Goal: Task Accomplishment & Management: Manage account settings

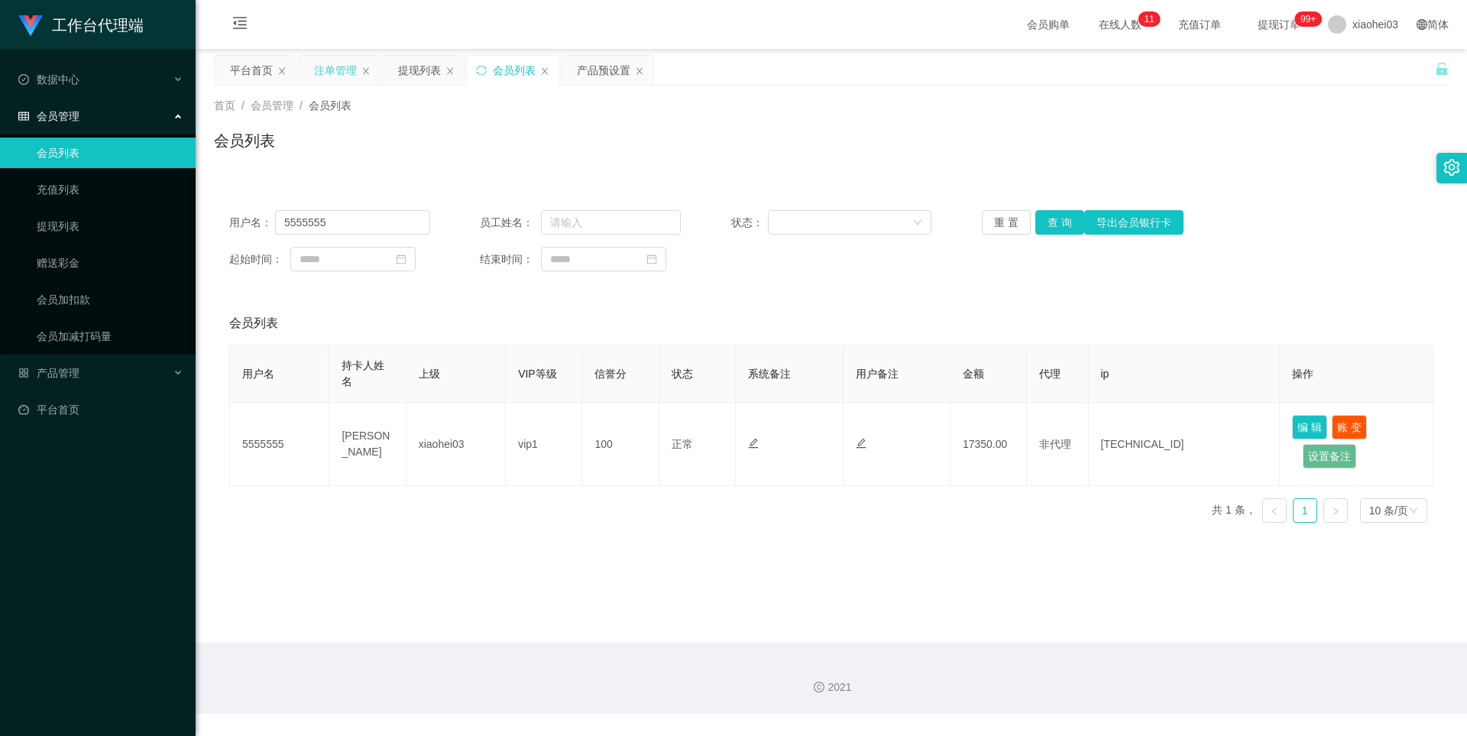
click at [320, 70] on div "注单管理" at bounding box center [335, 70] width 43 height 29
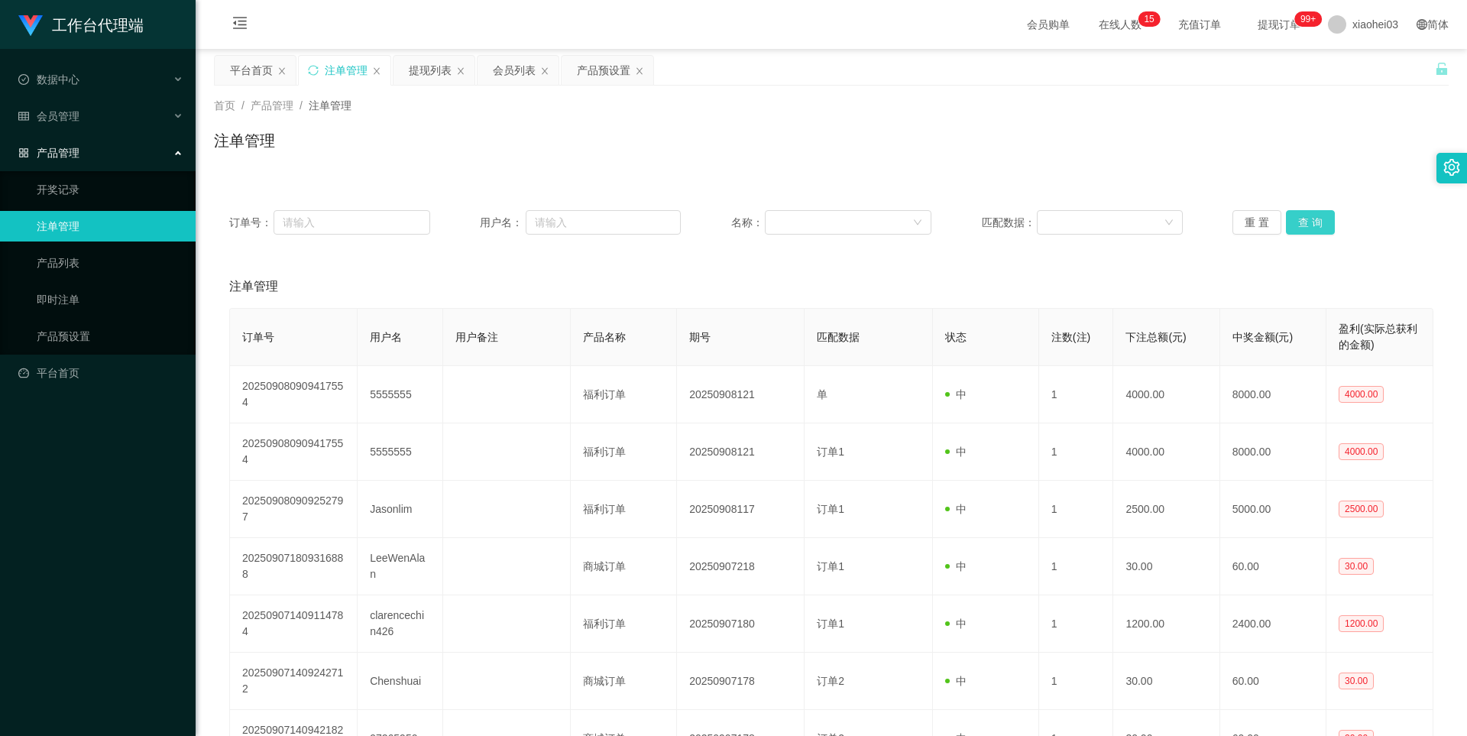
click at [1293, 219] on button "查 询" at bounding box center [1310, 222] width 49 height 24
click at [1293, 219] on div "重 置 查 询" at bounding box center [1333, 222] width 201 height 24
click at [1293, 219] on button "查 询" at bounding box center [1319, 222] width 66 height 24
click at [640, 72] on icon "图标: close" at bounding box center [639, 70] width 9 height 9
click at [72, 337] on link "产品预设置" at bounding box center [110, 336] width 147 height 31
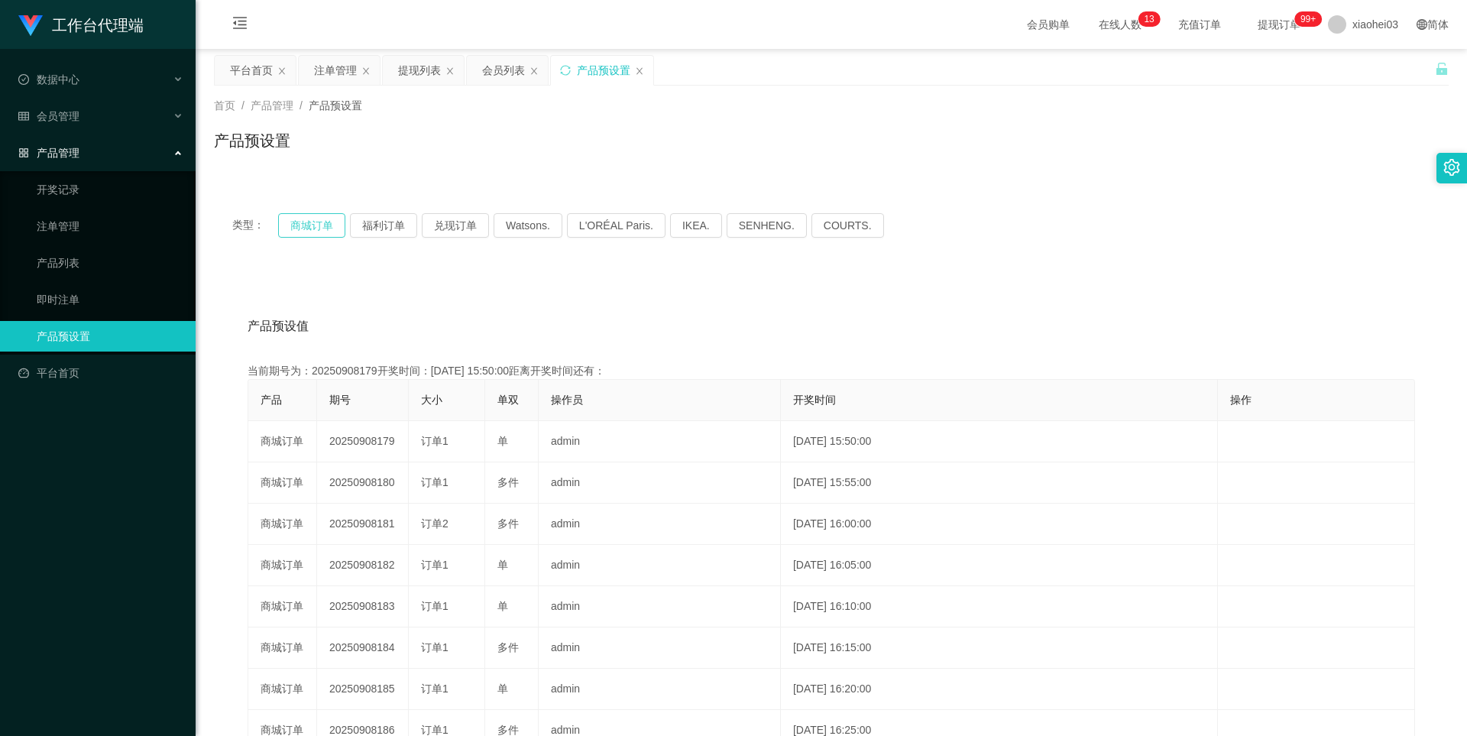
click at [331, 234] on button "商城订单" at bounding box center [311, 225] width 67 height 24
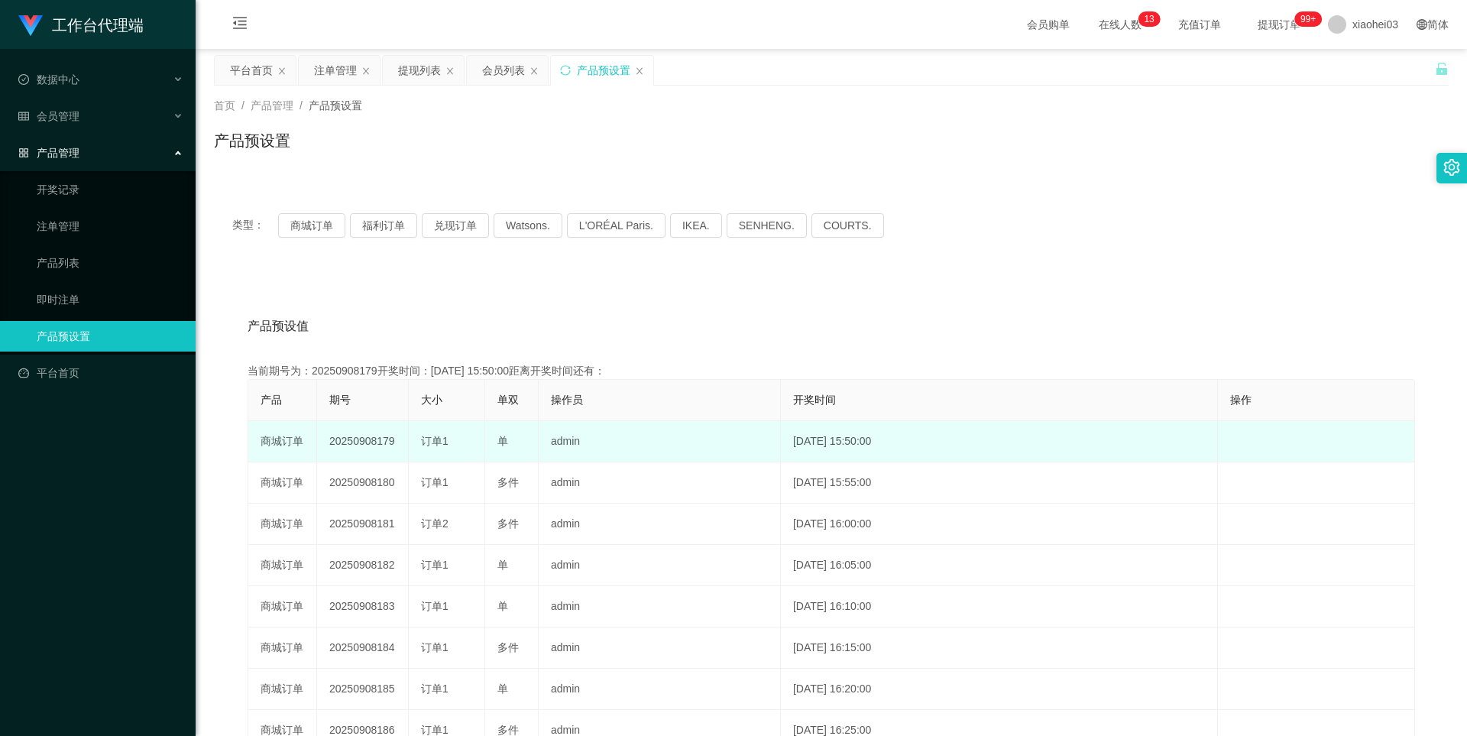
click at [366, 443] on td "20250908179" at bounding box center [363, 441] width 92 height 41
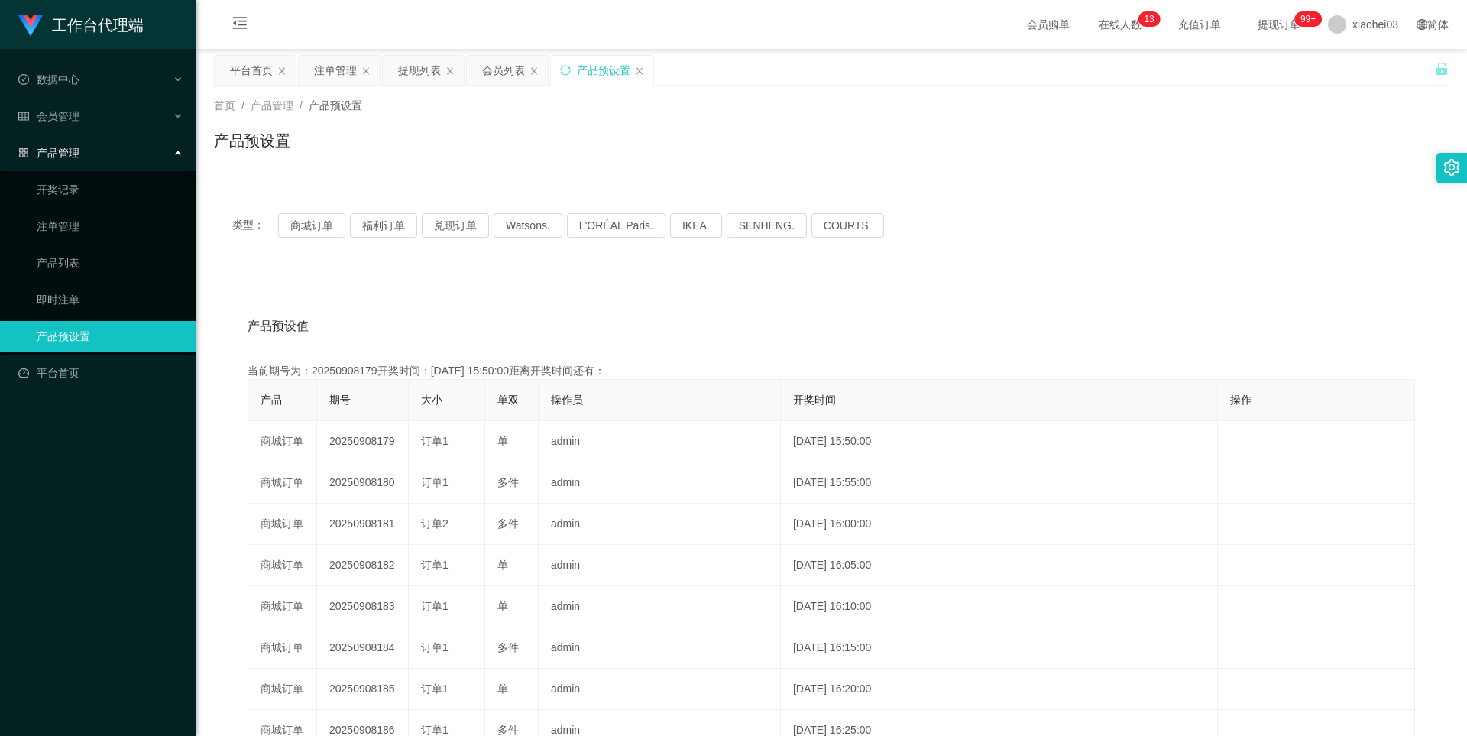
copy td "20250908179"
click at [334, 73] on div "注单管理" at bounding box center [335, 70] width 43 height 29
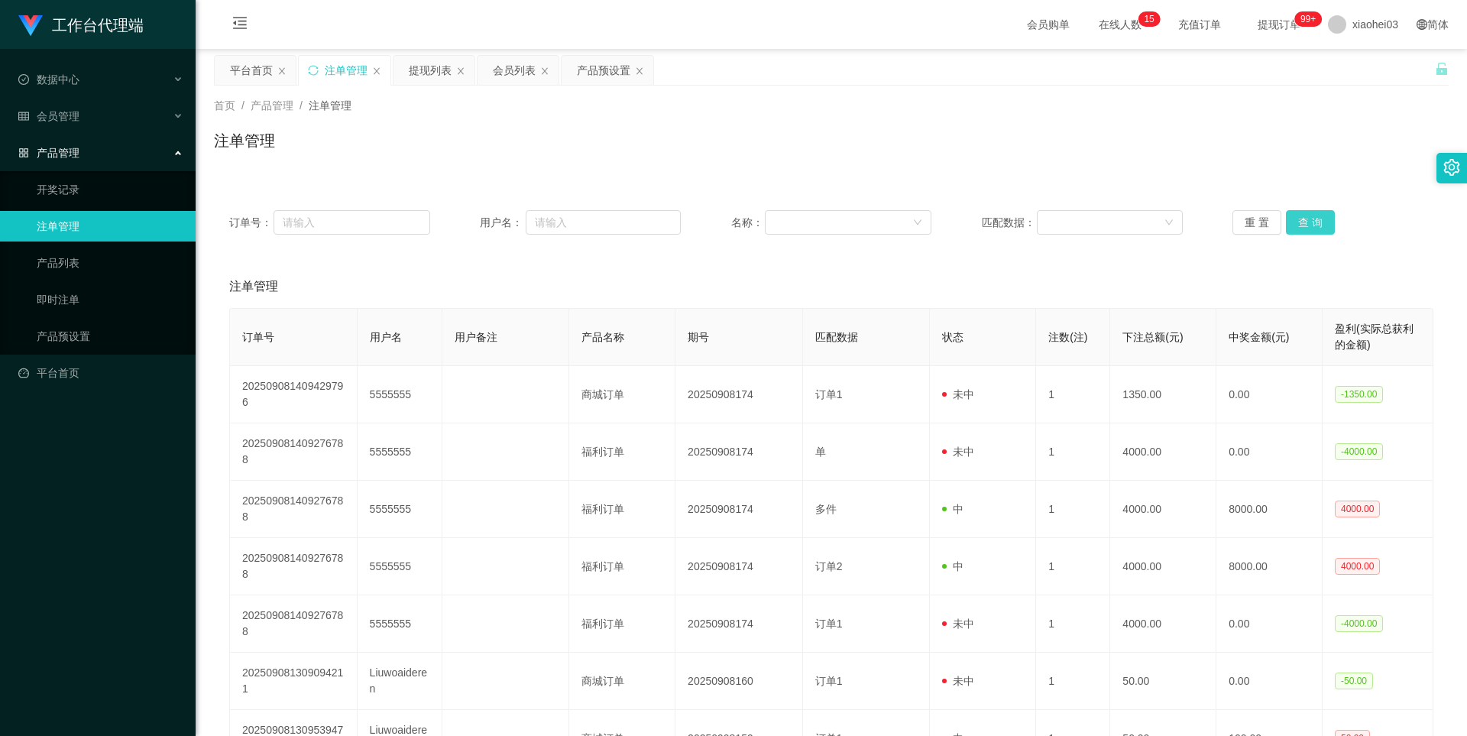
click at [1309, 223] on button "查 询" at bounding box center [1310, 222] width 49 height 24
click at [1309, 223] on div "重 置 查 询" at bounding box center [1333, 222] width 201 height 24
click at [1309, 223] on button "查 询" at bounding box center [1310, 222] width 49 height 24
click at [1309, 223] on div "重 置 查 询" at bounding box center [1333, 222] width 201 height 24
click at [1309, 223] on button "查 询" at bounding box center [1310, 222] width 49 height 24
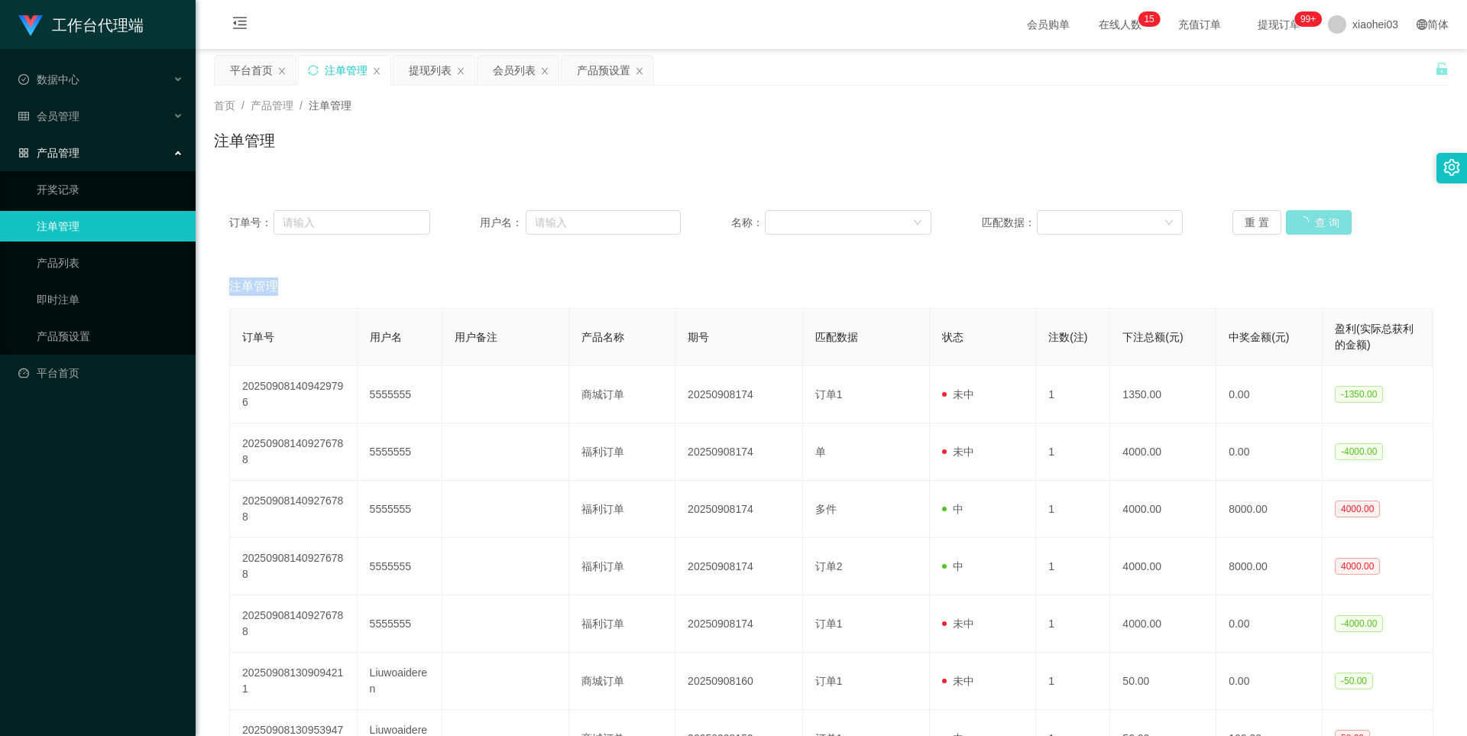
click at [1309, 223] on div "重 置 查 询" at bounding box center [1333, 222] width 201 height 24
click at [1309, 223] on button "查 询" at bounding box center [1319, 222] width 66 height 24
click at [1302, 219] on button "查 询" at bounding box center [1310, 222] width 49 height 24
click at [1302, 219] on div "重 置 查 询" at bounding box center [1333, 222] width 201 height 24
click at [1302, 219] on button "查 询" at bounding box center [1310, 222] width 49 height 24
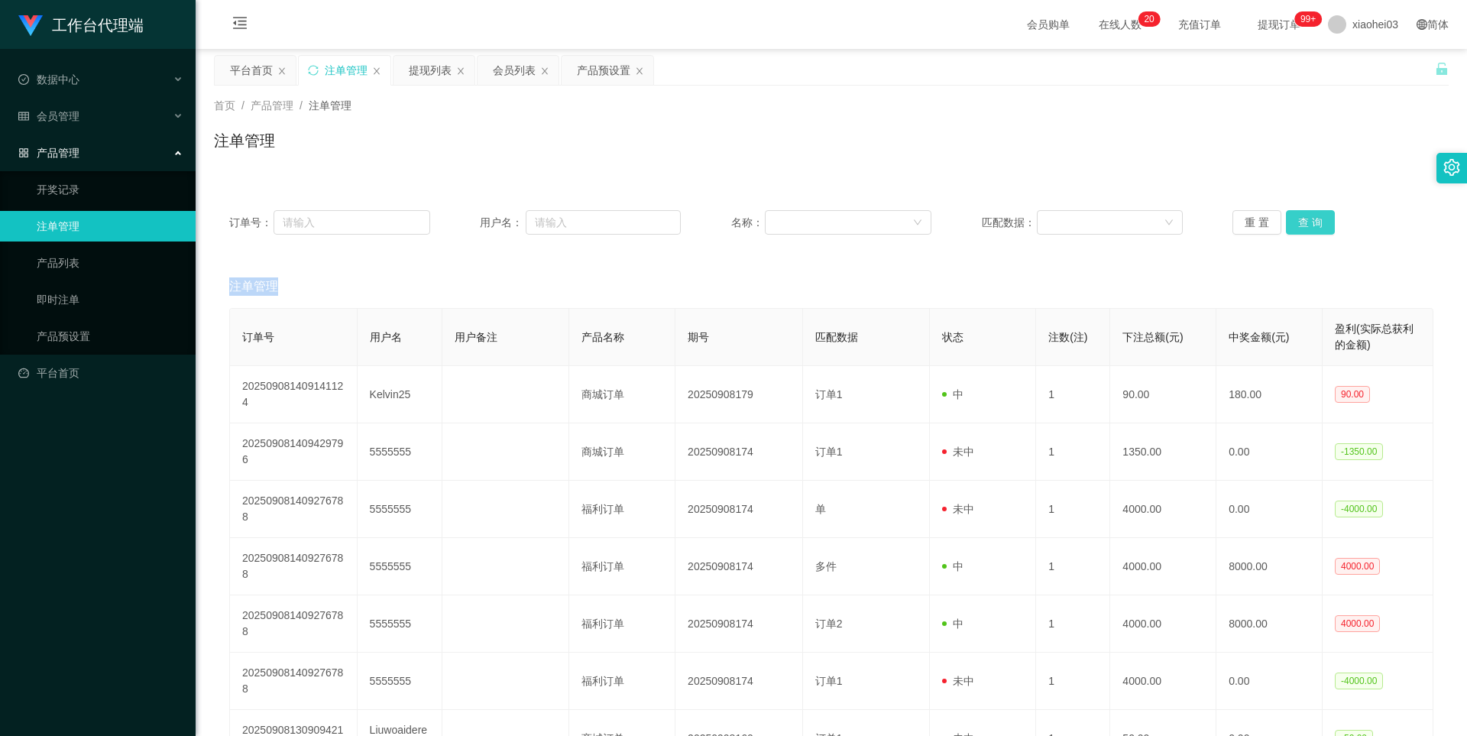
click at [1302, 219] on div "重 置 查 询" at bounding box center [1333, 222] width 201 height 24
